Goal: Task Accomplishment & Management: Manage account settings

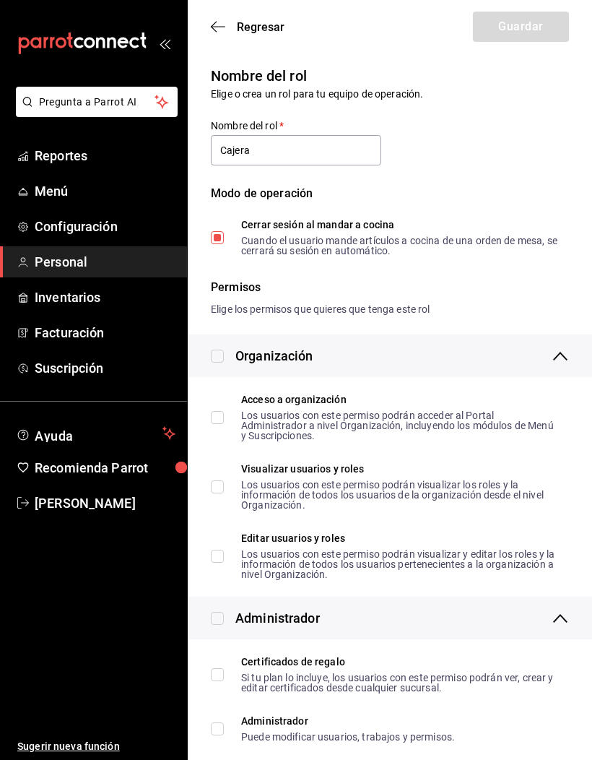
scroll to position [2744, 0]
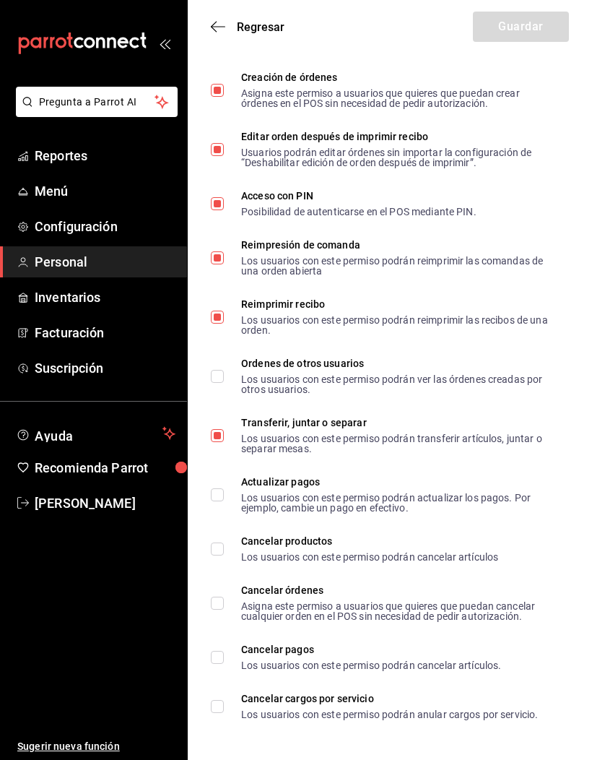
click at [207, 30] on div "Regresar Guardar" at bounding box center [390, 26] width 404 height 53
click at [219, 29] on icon "button" at bounding box center [218, 26] width 14 height 13
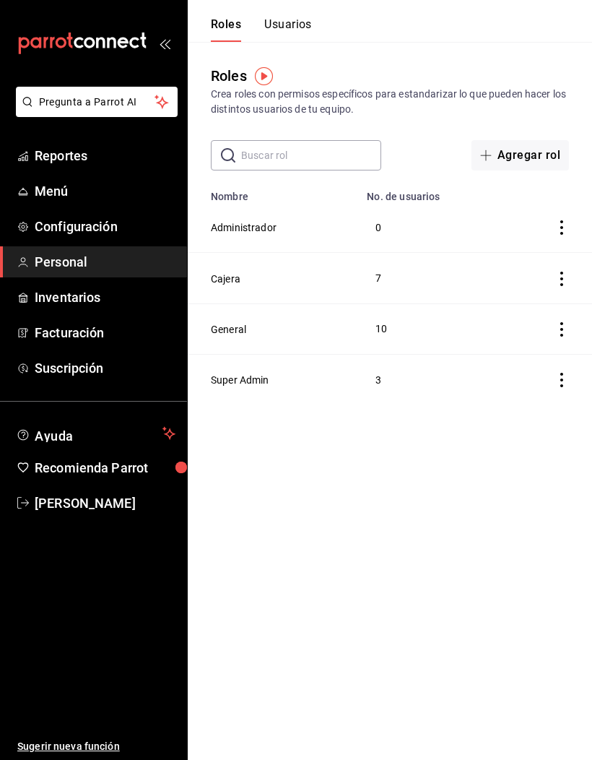
click at [236, 322] on button "General" at bounding box center [228, 329] width 35 height 14
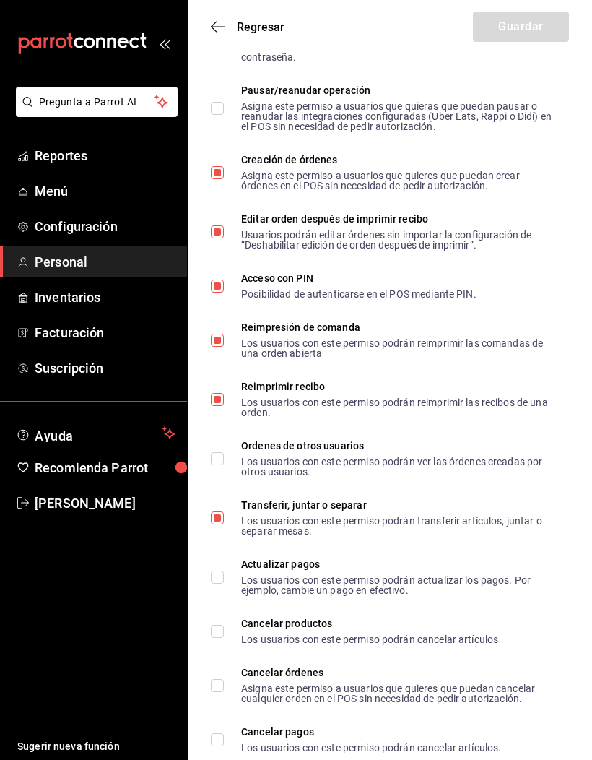
scroll to position [2654, 0]
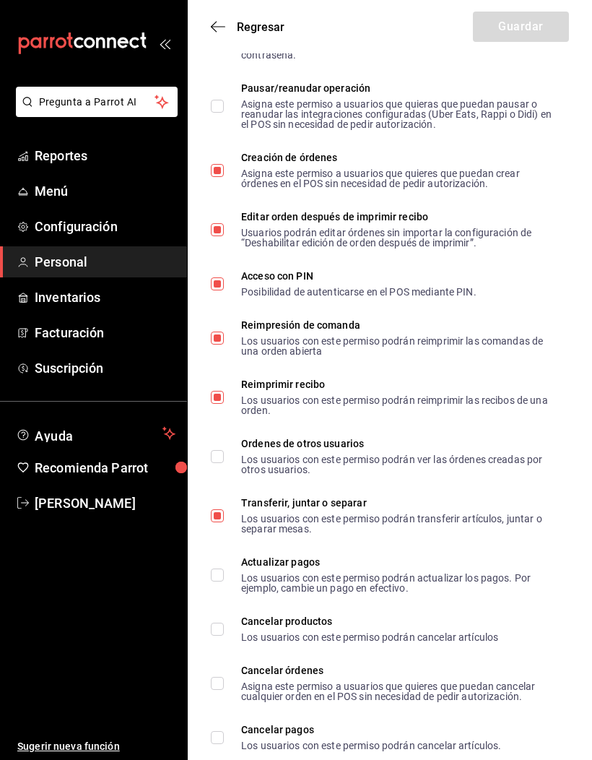
click at [230, 464] on span "Ordenes de otros usuarios Los usuarios con este permiso podrán ver las órdenes …" at bounding box center [391, 456] width 334 height 36
click at [224, 463] on input "Ordenes de otros usuarios Los usuarios con este permiso podrán ver las órdenes …" at bounding box center [217, 456] width 13 height 13
checkbox input "true"
click at [539, 27] on button "Guardar" at bounding box center [521, 27] width 96 height 30
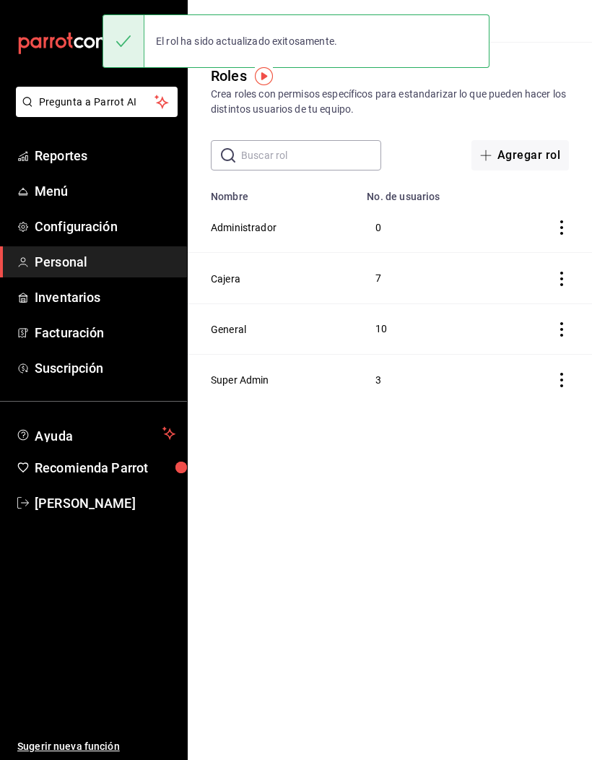
click at [227, 276] on button "Cajera" at bounding box center [226, 278] width 30 height 14
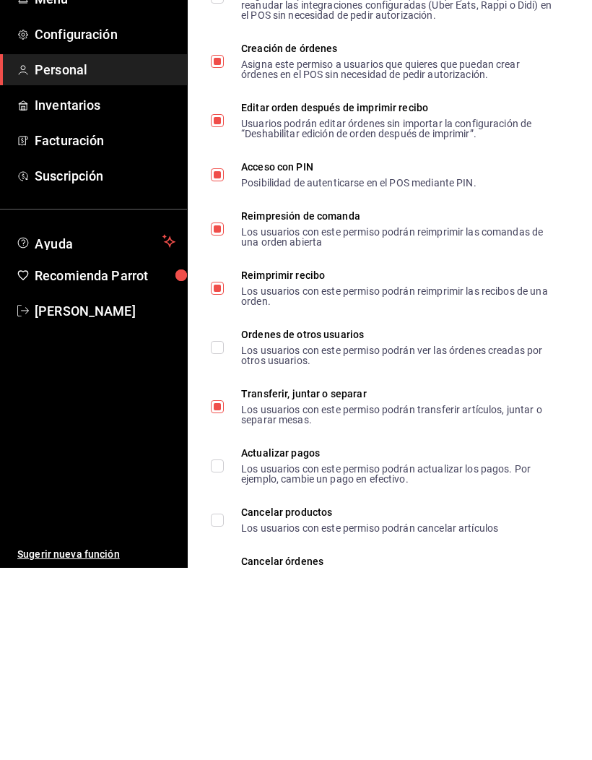
scroll to position [2585, 0]
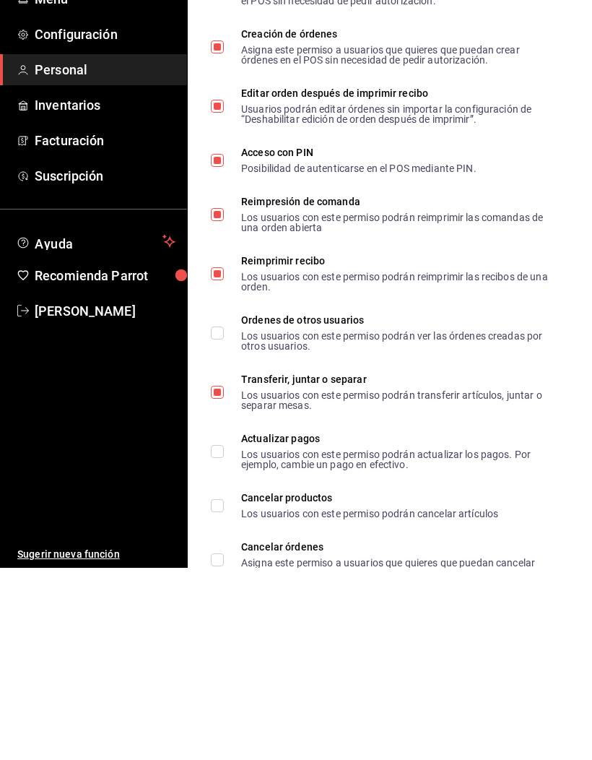
click at [216, 518] on input "Ordenes de otros usuarios Los usuarios con este permiso podrán ver las órdenes …" at bounding box center [217, 524] width 13 height 13
checkbox input "true"
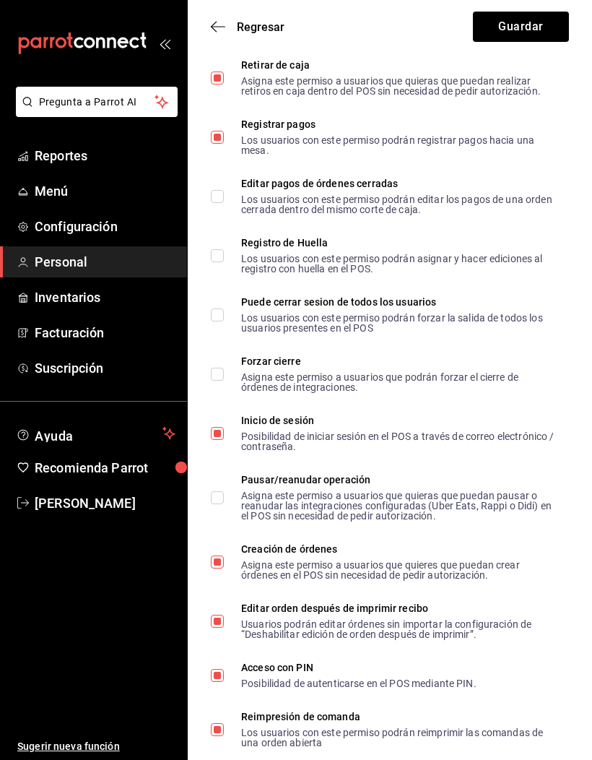
scroll to position [2183, 0]
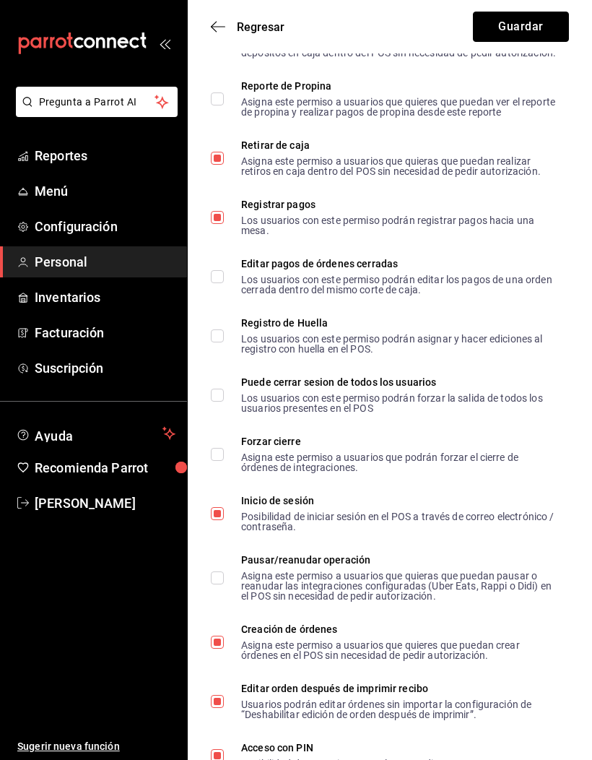
click at [557, 25] on button "Guardar" at bounding box center [521, 27] width 96 height 30
